Goal: Find specific page/section: Find specific page/section

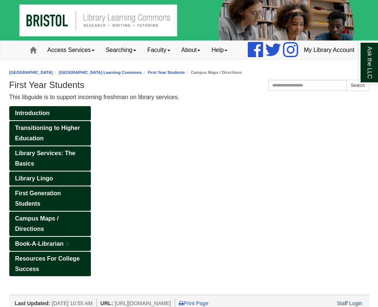
scroll to position [16, 0]
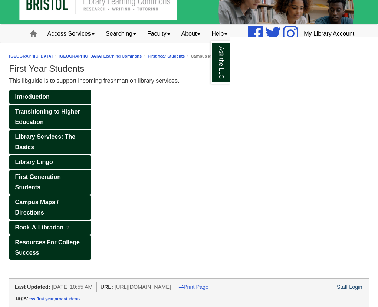
click at [54, 203] on div "Ask the LLC" at bounding box center [189, 153] width 378 height 307
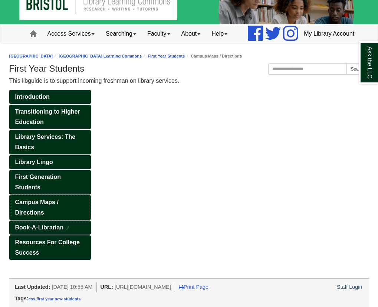
click at [54, 206] on link "Campus Maps / Directions" at bounding box center [50, 207] width 82 height 24
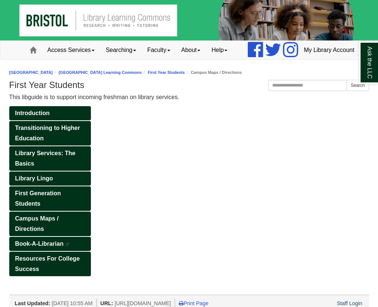
scroll to position [16, 0]
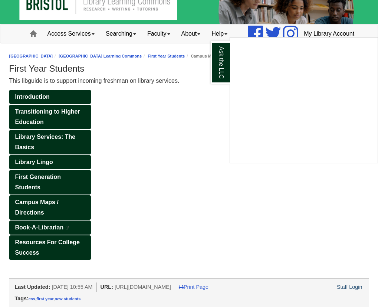
click at [42, 183] on div "Ask the LLC" at bounding box center [189, 153] width 378 height 307
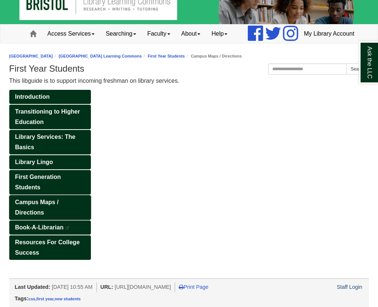
click at [42, 207] on link "Campus Maps / Directions" at bounding box center [50, 207] width 82 height 24
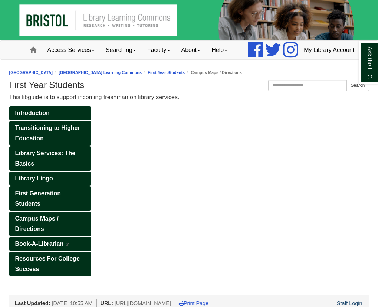
scroll to position [16, 0]
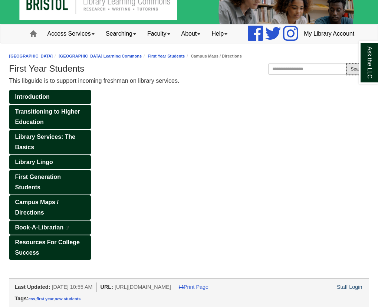
click at [352, 69] on button "Search" at bounding box center [357, 68] width 22 height 11
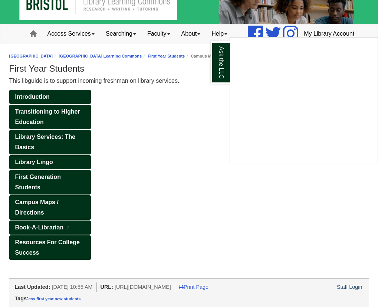
drag, startPoint x: 38, startPoint y: 178, endPoint x: 42, endPoint y: 210, distance: 32.4
click at [42, 210] on div "Ask the LLC" at bounding box center [189, 153] width 378 height 307
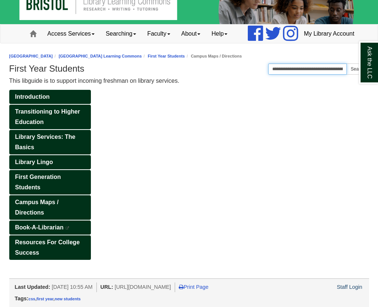
type input "**********"
click at [212, 189] on div "Introduction Transitioning to Higher Education Library Services: The Basics Lib…" at bounding box center [189, 184] width 371 height 188
click at [57, 204] on span "Campus Maps / Directions" at bounding box center [36, 207] width 43 height 17
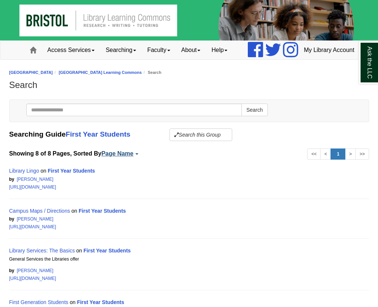
scroll to position [111, 0]
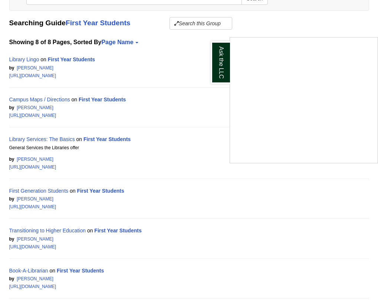
click at [291, 31] on div "Ask the LLC" at bounding box center [189, 153] width 378 height 307
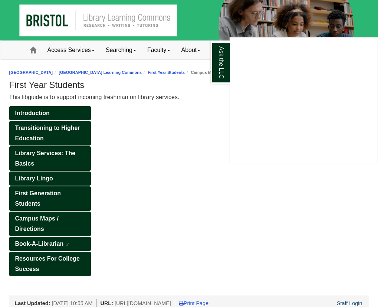
click at [33, 53] on div "Ask the LLC" at bounding box center [189, 153] width 378 height 307
